Goal: Information Seeking & Learning: Learn about a topic

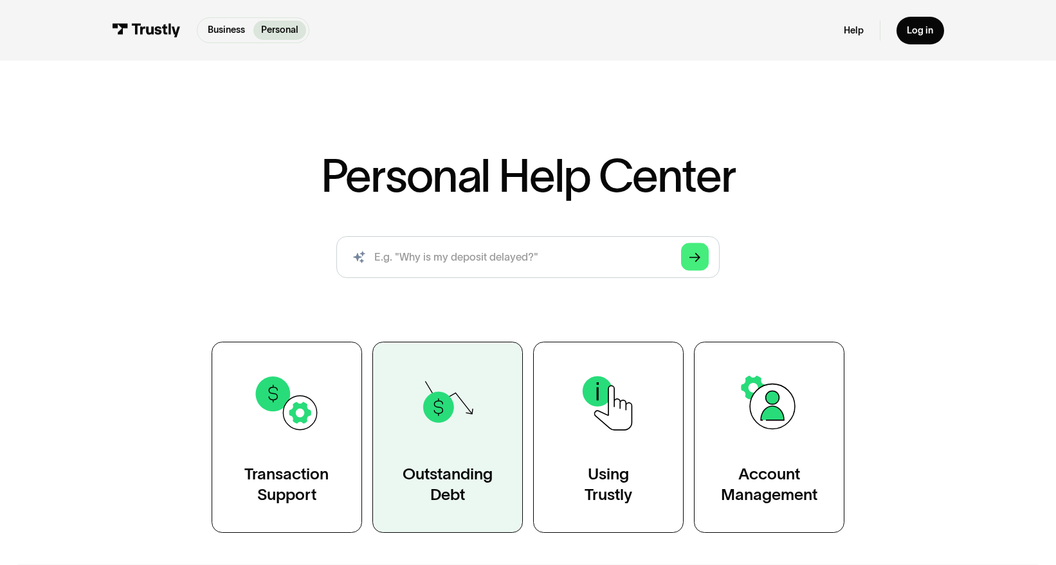
click at [446, 509] on link "Outstanding Debt" at bounding box center [447, 437] width 150 height 192
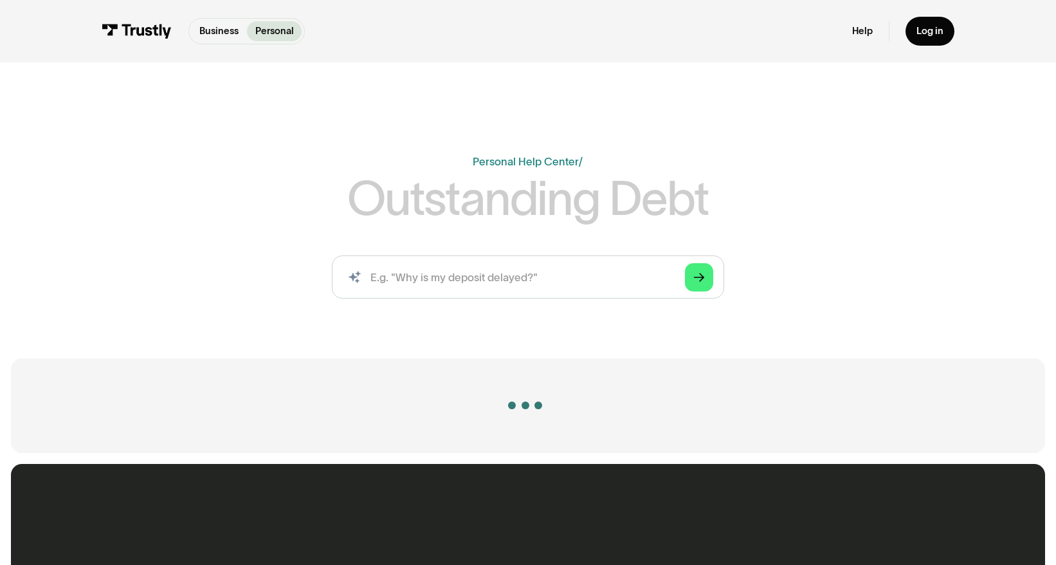
click at [438, 471] on div "Contact our North American support team We’re here for you 24/7 via chat, text,…" at bounding box center [528, 563] width 514 height 199
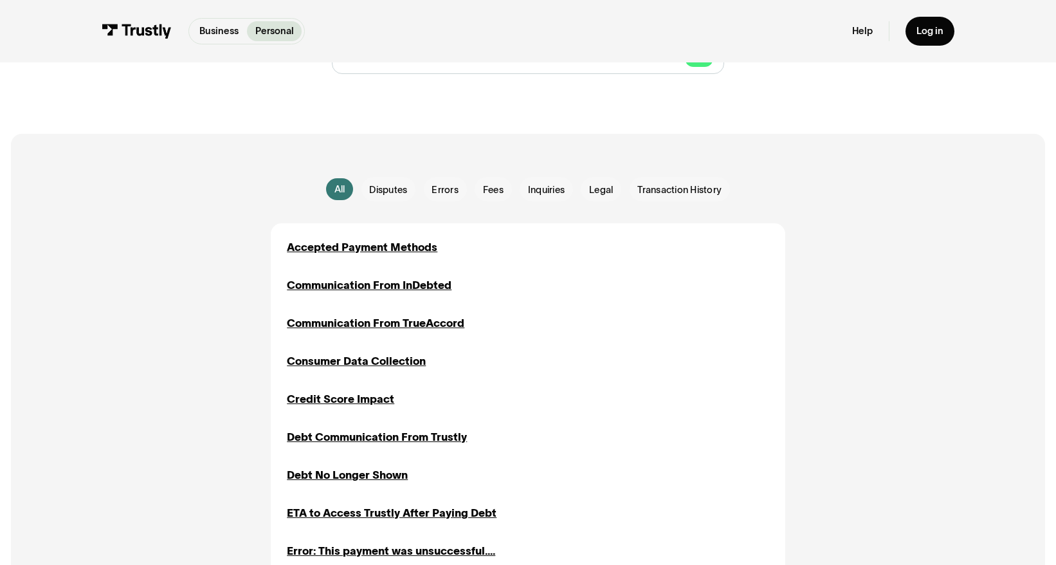
scroll to position [335, 0]
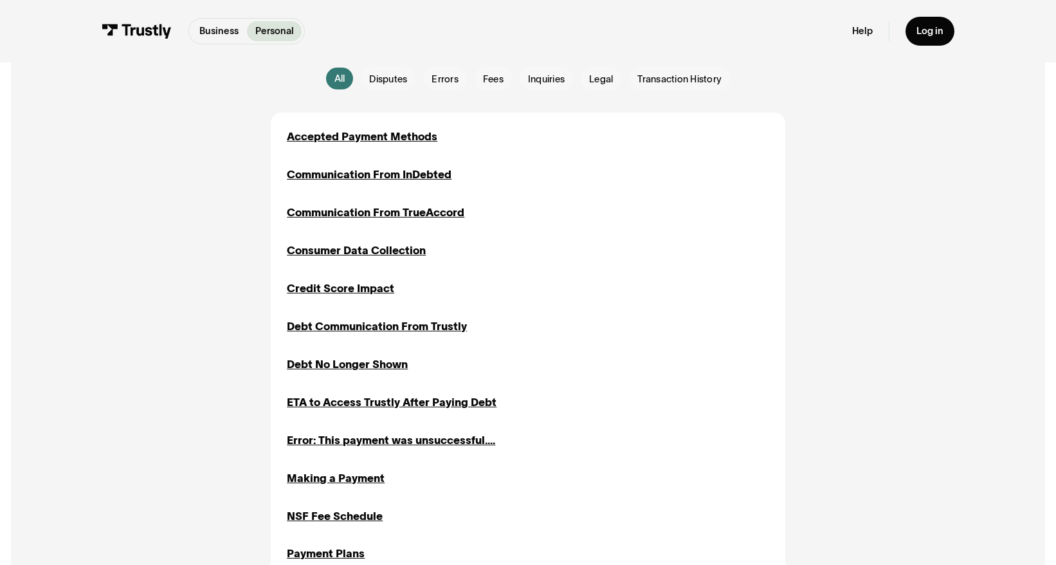
click at [359, 258] on div "Accepted Payment Methods Inquiries Communication From InDebted Disputes Inquiri…" at bounding box center [528, 421] width 482 height 585
click at [340, 245] on div "Consumer Data Collection" at bounding box center [356, 250] width 139 height 16
